Goal: Task Accomplishment & Management: Manage account settings

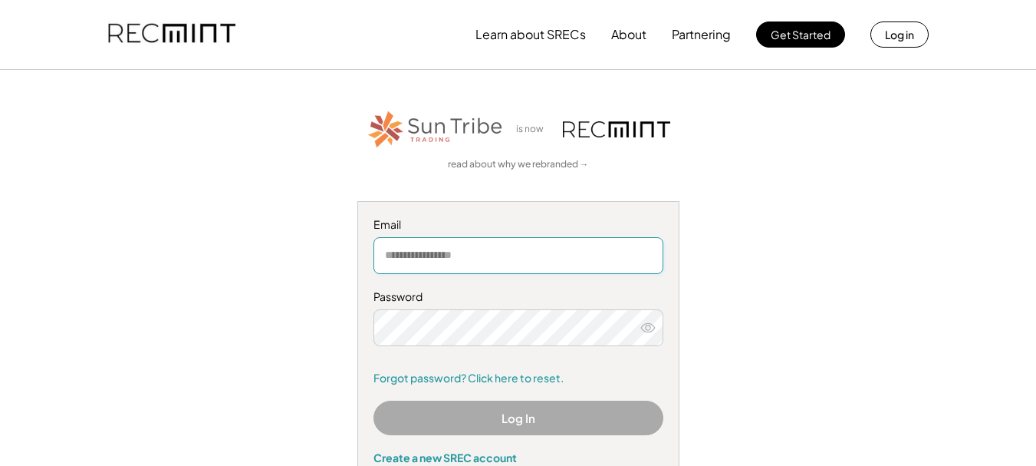
click at [494, 255] on input "email" at bounding box center [519, 255] width 290 height 37
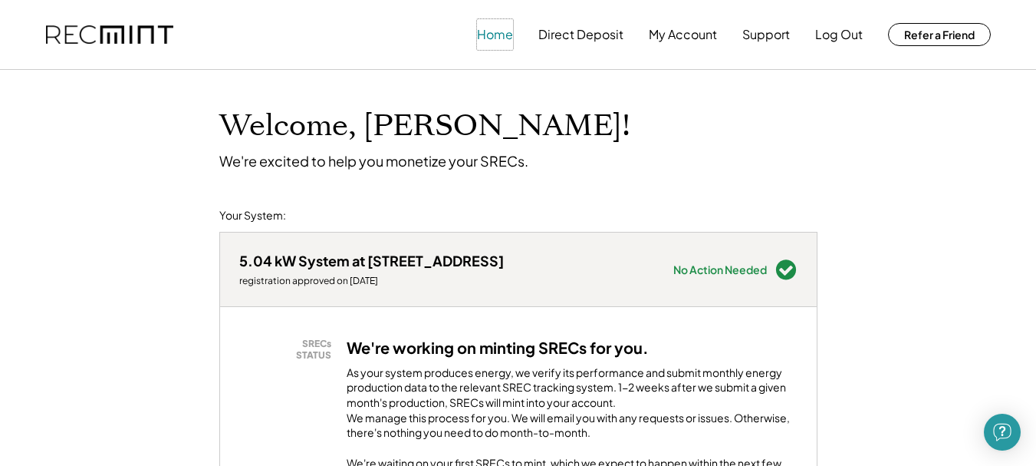
click at [485, 28] on button "Home" at bounding box center [495, 34] width 36 height 31
click at [684, 28] on button "My Account" at bounding box center [683, 34] width 68 height 31
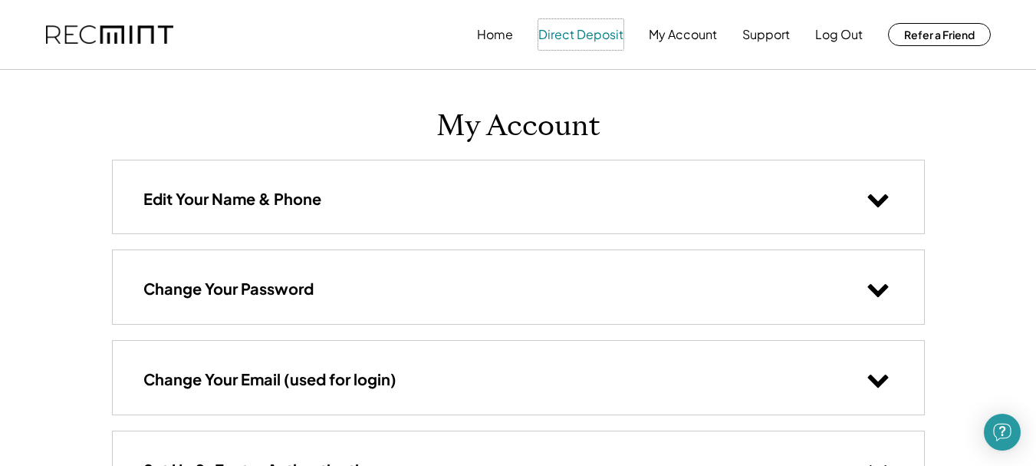
click at [586, 37] on button "Direct Deposit" at bounding box center [581, 34] width 85 height 31
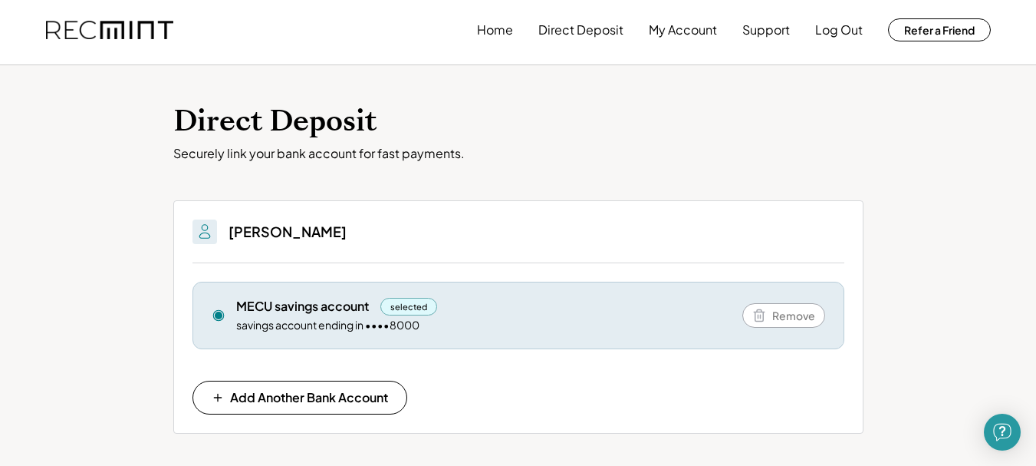
scroll to position [6, 0]
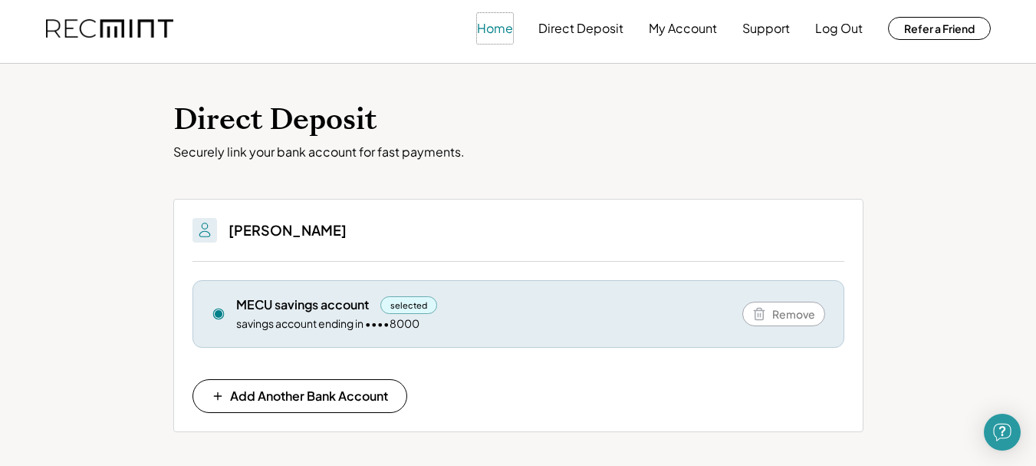
click at [494, 33] on button "Home" at bounding box center [495, 28] width 36 height 31
